Goal: Information Seeking & Learning: Learn about a topic

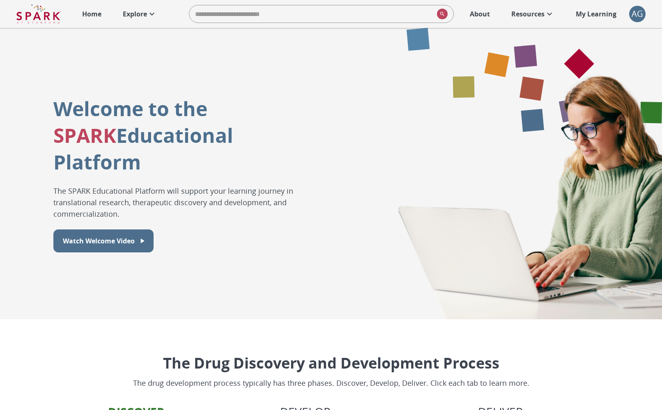
click at [150, 18] on icon at bounding box center [152, 14] width 10 height 10
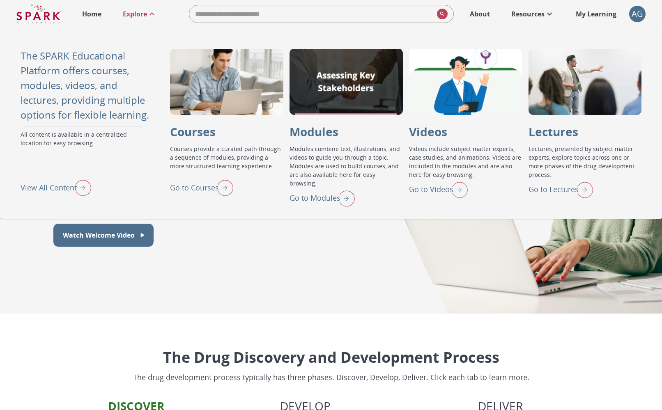
scroll to position [6, 0]
click at [80, 183] on img "View All Content" at bounding box center [81, 187] width 21 height 21
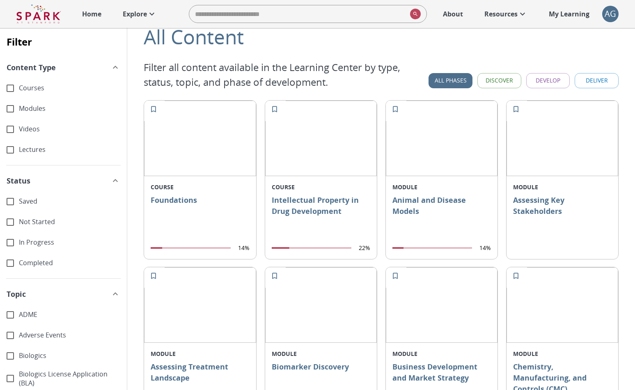
scroll to position [157, 0]
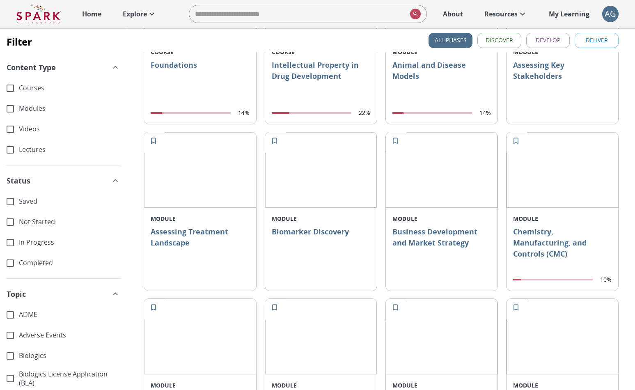
click at [37, 100] on div "Modules" at bounding box center [63, 108] width 127 height 21
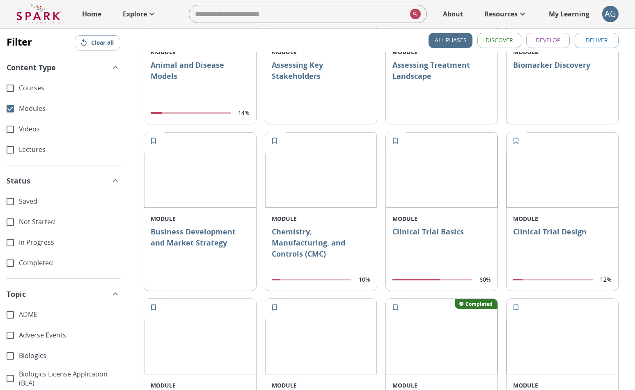
click at [35, 103] on div "Modules" at bounding box center [63, 108] width 127 height 21
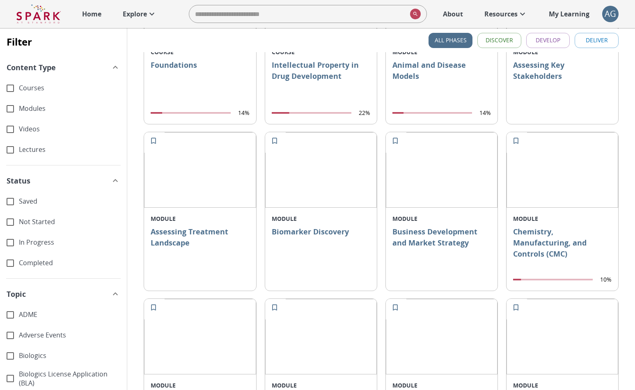
click at [32, 91] on span "Courses" at bounding box center [69, 87] width 101 height 9
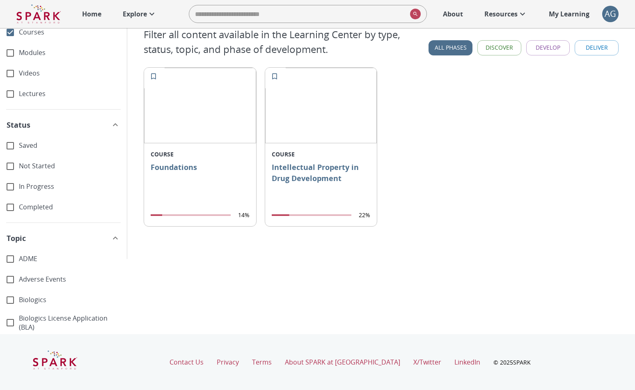
scroll to position [55, 0]
click at [32, 91] on span "Lectures" at bounding box center [69, 93] width 101 height 9
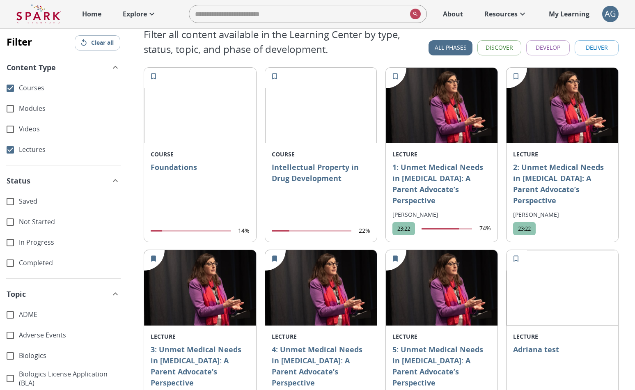
click at [29, 92] on span "Courses" at bounding box center [69, 87] width 101 height 9
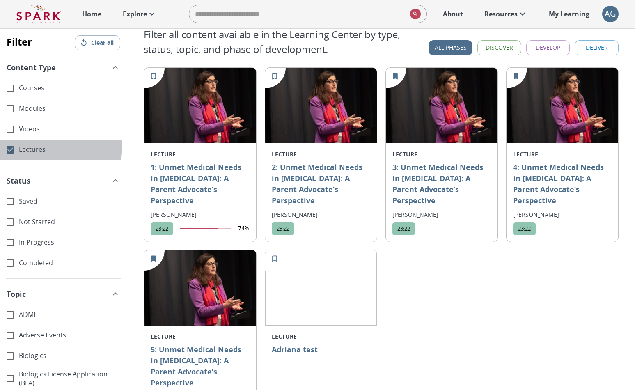
click at [22, 145] on span "Lectures" at bounding box center [69, 149] width 101 height 9
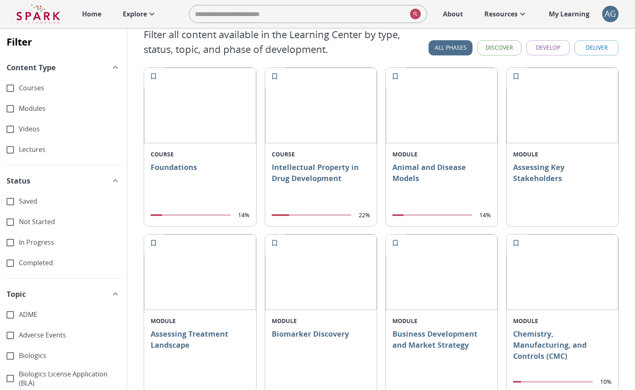
click at [30, 85] on span "Courses" at bounding box center [69, 87] width 101 height 9
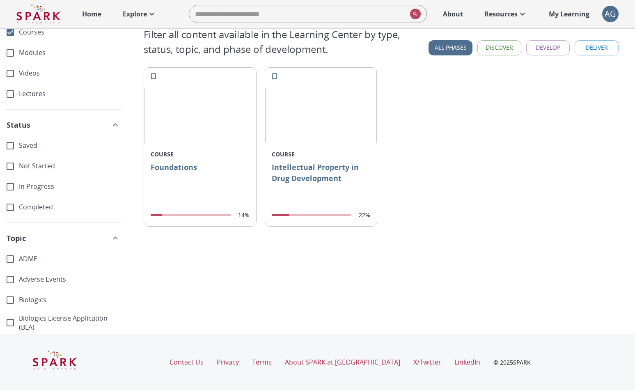
click at [313, 162] on p "Intellectual Property in Drug Development" at bounding box center [321, 183] width 98 height 43
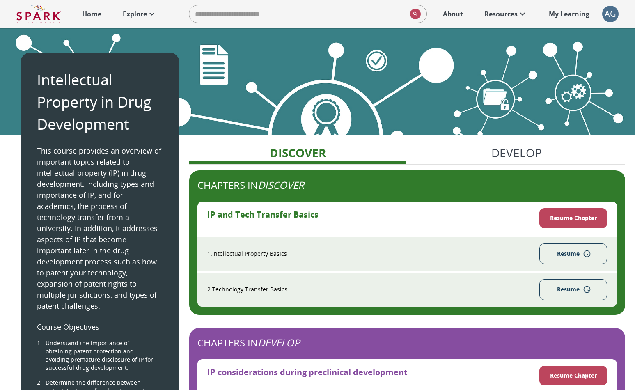
click at [89, 12] on p "Home" at bounding box center [91, 14] width 19 height 10
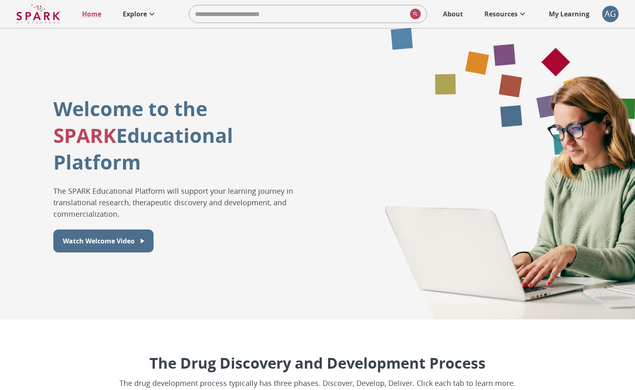
click at [131, 10] on p "Explore" at bounding box center [135, 14] width 24 height 10
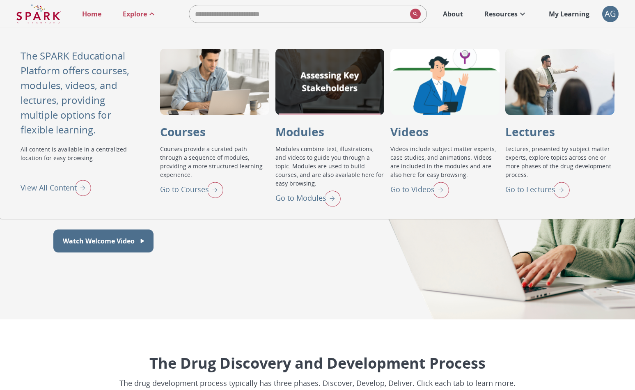
click at [73, 187] on img "View All Content" at bounding box center [81, 187] width 21 height 21
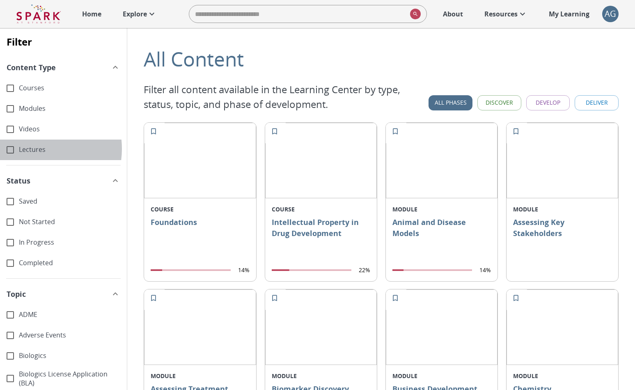
click at [33, 149] on span "Lectures" at bounding box center [69, 149] width 101 height 9
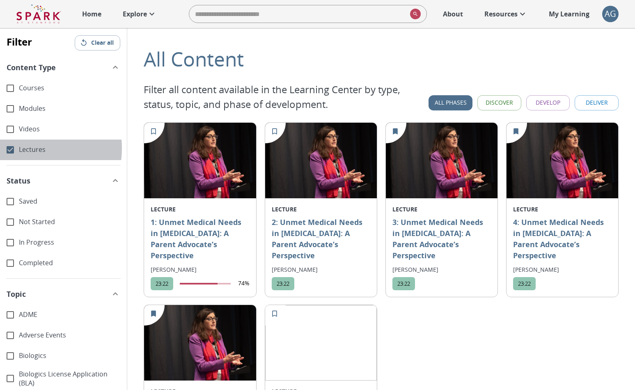
click at [25, 148] on span "Lectures" at bounding box center [69, 149] width 101 height 9
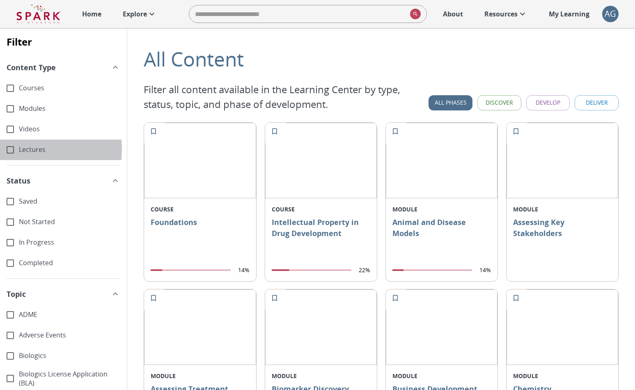
click at [24, 149] on span "Lectures" at bounding box center [69, 149] width 101 height 9
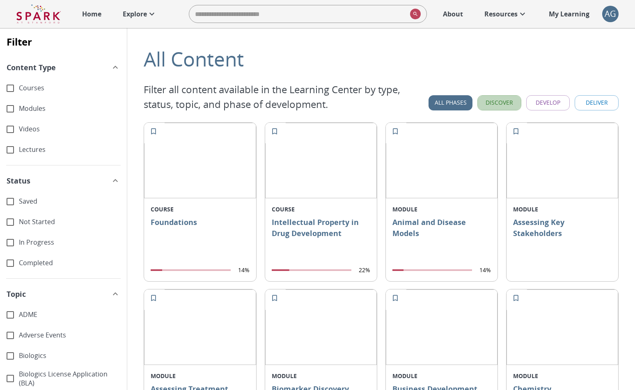
drag, startPoint x: 493, startPoint y: 96, endPoint x: 497, endPoint y: 98, distance: 4.7
click at [493, 96] on button "Discover" at bounding box center [499, 102] width 44 height 15
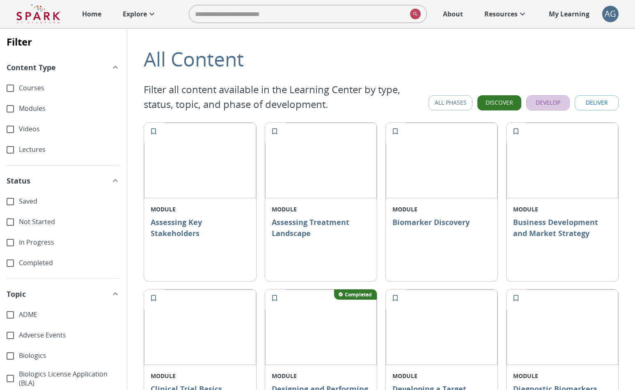
click at [549, 101] on button "Develop" at bounding box center [548, 102] width 44 height 15
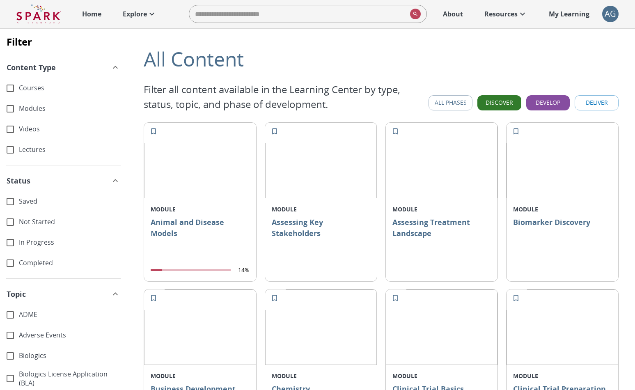
click at [586, 104] on button "Deliver" at bounding box center [597, 102] width 44 height 15
click at [46, 23] on img at bounding box center [38, 14] width 44 height 20
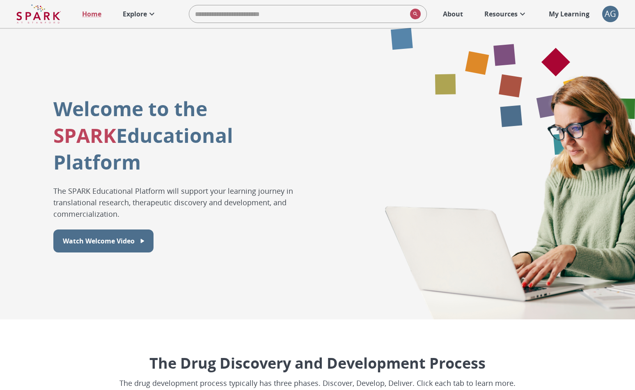
click at [127, 16] on p "Explore" at bounding box center [135, 14] width 24 height 10
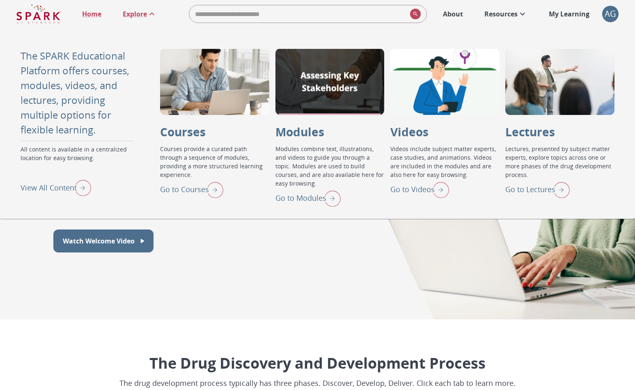
click at [559, 188] on img "Go to Lectures" at bounding box center [559, 189] width 21 height 21
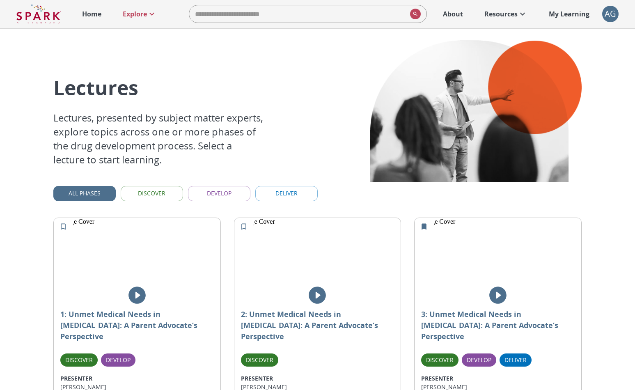
click at [44, 17] on img at bounding box center [38, 14] width 44 height 20
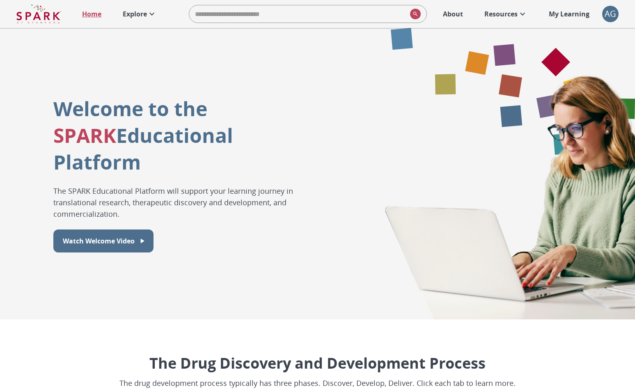
click at [94, 15] on p "Home" at bounding box center [91, 14] width 19 height 10
click at [144, 16] on p "Explore" at bounding box center [135, 14] width 24 height 10
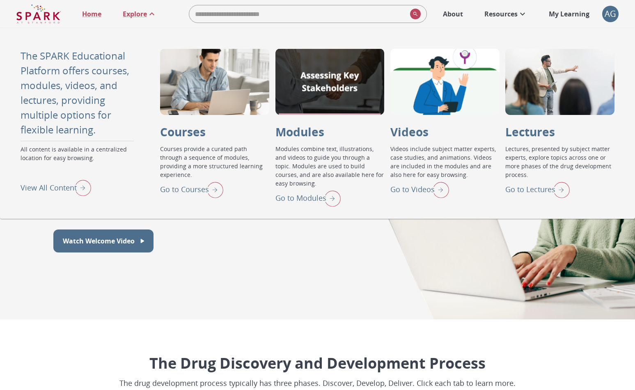
click at [77, 187] on img "View All Content" at bounding box center [81, 187] width 21 height 21
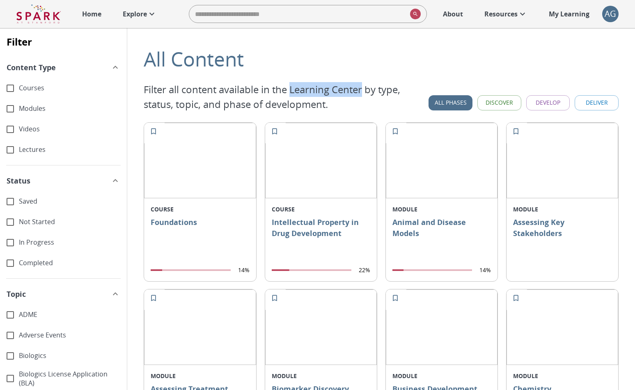
drag, startPoint x: 304, startPoint y: 89, endPoint x: 366, endPoint y: 91, distance: 62.0
click at [366, 91] on p "Filter all content available in the Learning Center by type, status, topic, and…" at bounding box center [286, 97] width 285 height 30
click at [206, 99] on p "Filter all content available in the Learning Center by type, status, topic, and…" at bounding box center [286, 97] width 285 height 30
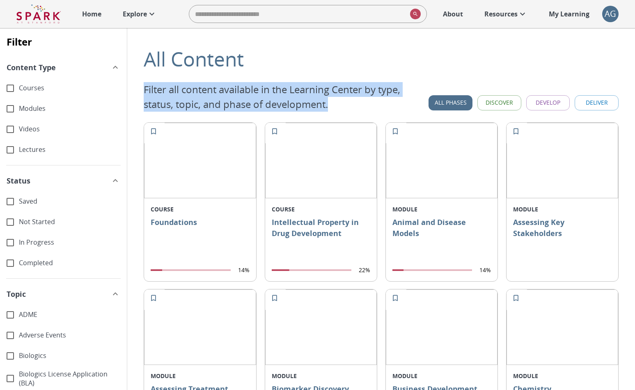
drag, startPoint x: 144, startPoint y: 86, endPoint x: 333, endPoint y: 101, distance: 190.2
click at [333, 101] on p "Filter all content available in the Learning Center by type, status, topic, and…" at bounding box center [286, 97] width 285 height 30
copy p "Filter all content available in the Learning Center by type, status, topic, and…"
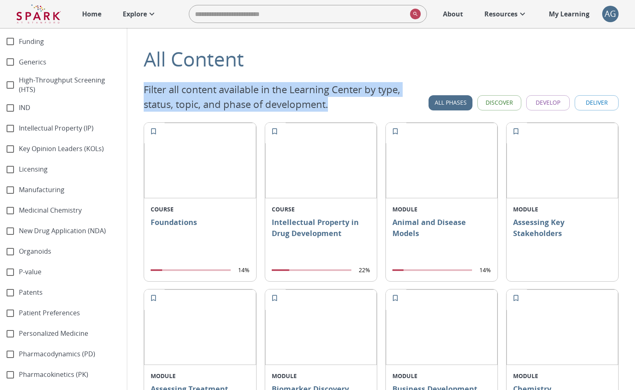
scroll to position [979, 0]
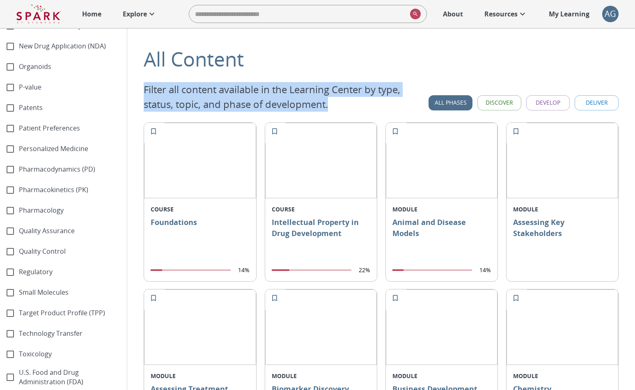
click at [66, 238] on div "Quality Assurance" at bounding box center [63, 231] width 127 height 21
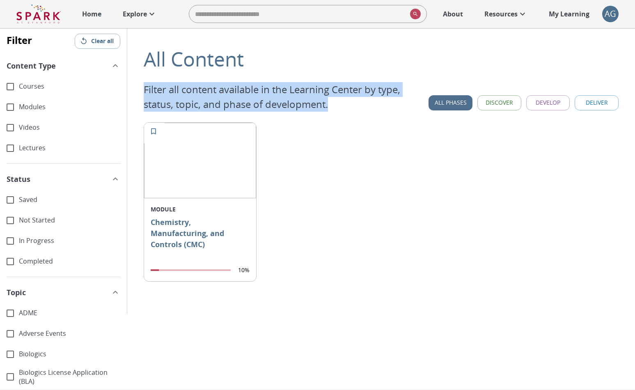
scroll to position [0, 0]
click at [46, 22] on img at bounding box center [38, 14] width 44 height 20
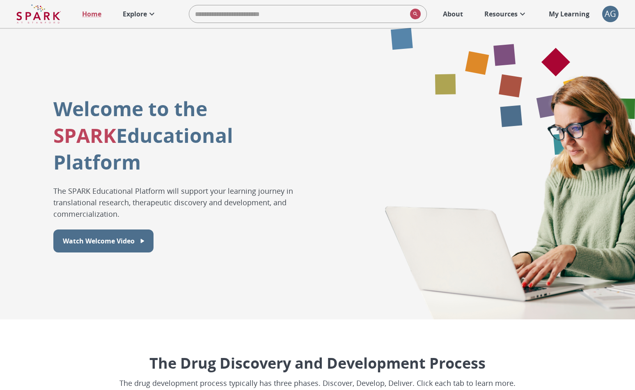
click at [122, 13] on link "Explore" at bounding box center [140, 14] width 42 height 18
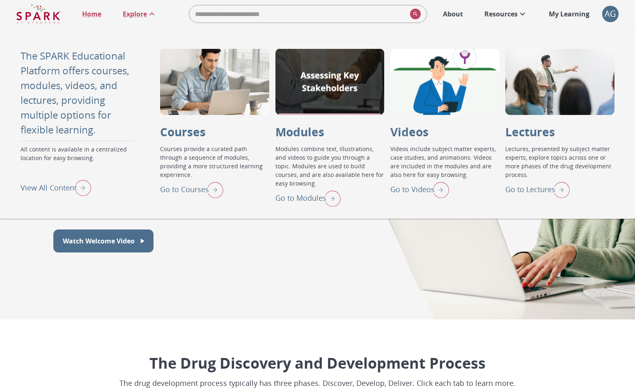
click at [59, 87] on p "The SPARK Educational Platform offers courses, modules, videos, and lectures, p…" at bounding box center [80, 92] width 119 height 89
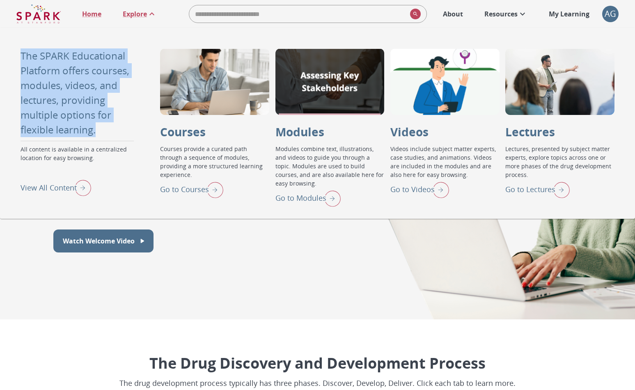
click at [59, 87] on p "The SPARK Educational Platform offers courses, modules, videos, and lectures, p…" at bounding box center [80, 92] width 119 height 89
copy p "The SPARK Educational Platform offers courses, modules, videos, and lectures, p…"
click at [78, 185] on img "View All Content" at bounding box center [81, 187] width 21 height 21
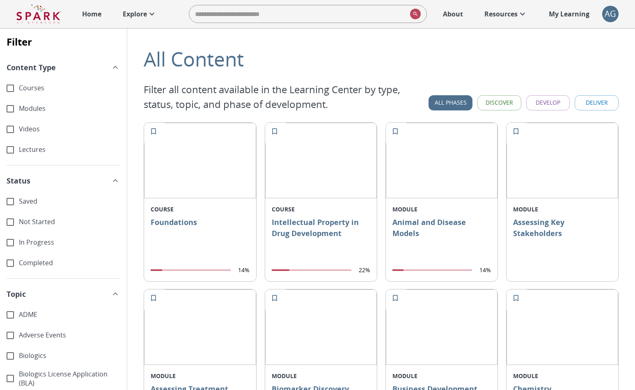
click at [178, 100] on p "Filter all content available in the Learning Center by type, status, topic, and…" at bounding box center [286, 97] width 285 height 30
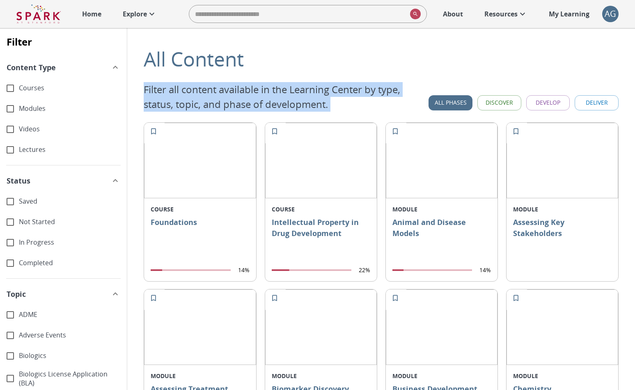
click at [178, 100] on p "Filter all content available in the Learning Center by type, status, topic, and…" at bounding box center [286, 97] width 285 height 30
copy div "Filter all content available in the Learning Center by type, status, topic, and…"
click at [151, 15] on icon at bounding box center [152, 14] width 10 height 10
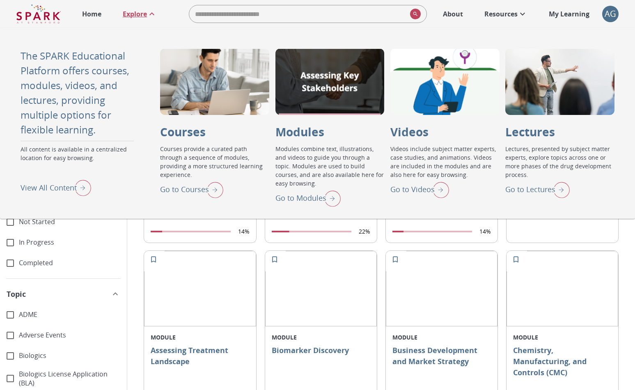
scroll to position [25, 0]
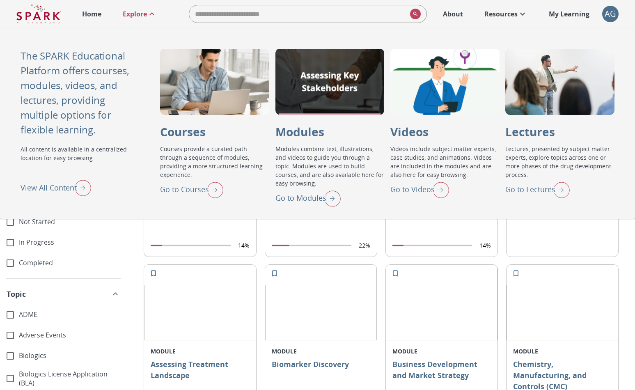
click at [233, 307] on img at bounding box center [200, 303] width 112 height 76
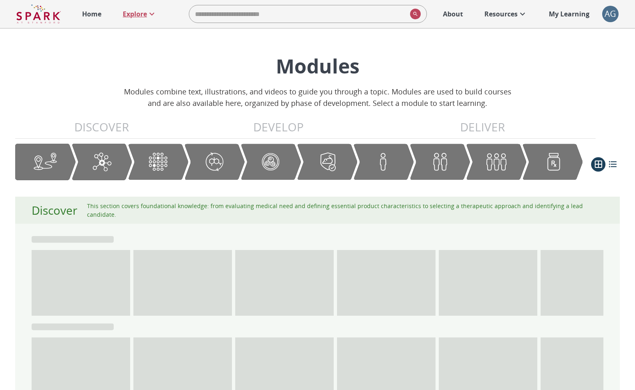
click at [125, 13] on p "Explore" at bounding box center [135, 14] width 24 height 10
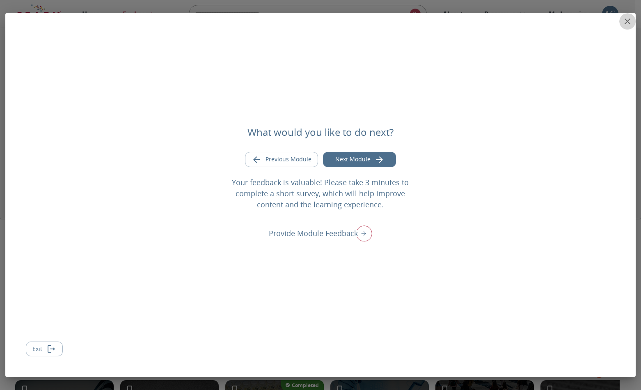
click at [630, 20] on icon "close" at bounding box center [628, 21] width 10 height 10
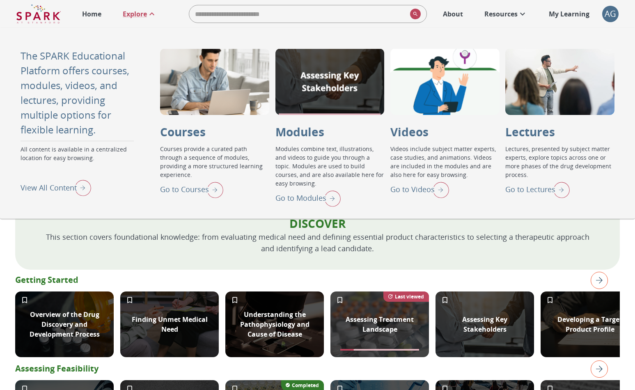
click at [476, 247] on p "This section covers foundational knowledge: from evaluating medical need and de…" at bounding box center [317, 242] width 552 height 23
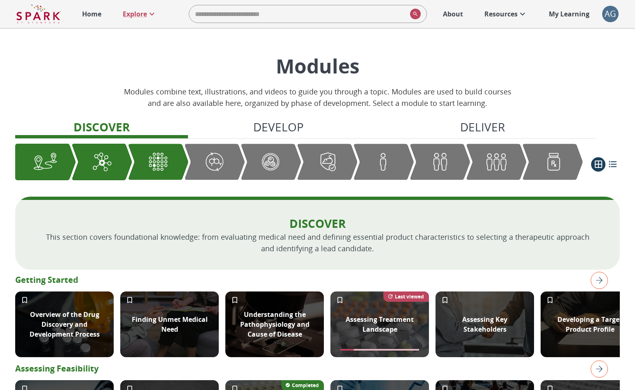
click at [52, 17] on img at bounding box center [38, 14] width 44 height 20
